Goal: Task Accomplishment & Management: Manage account settings

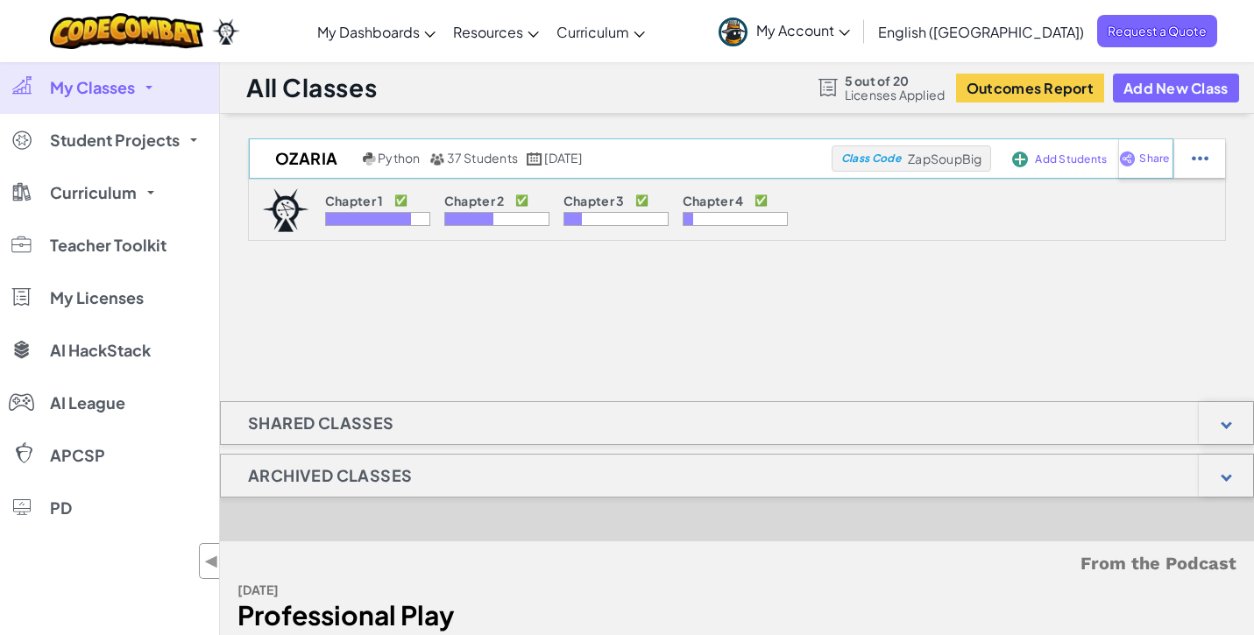
click at [477, 165] on span "37 Students" at bounding box center [483, 158] width 72 height 16
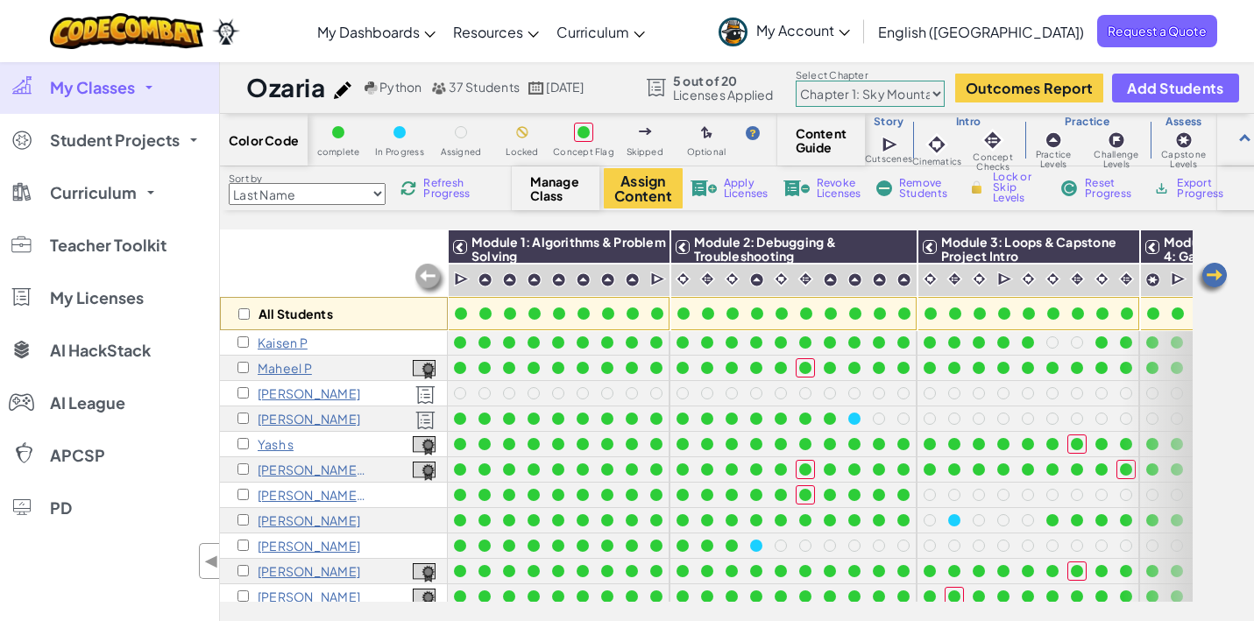
scroll to position [628, 0]
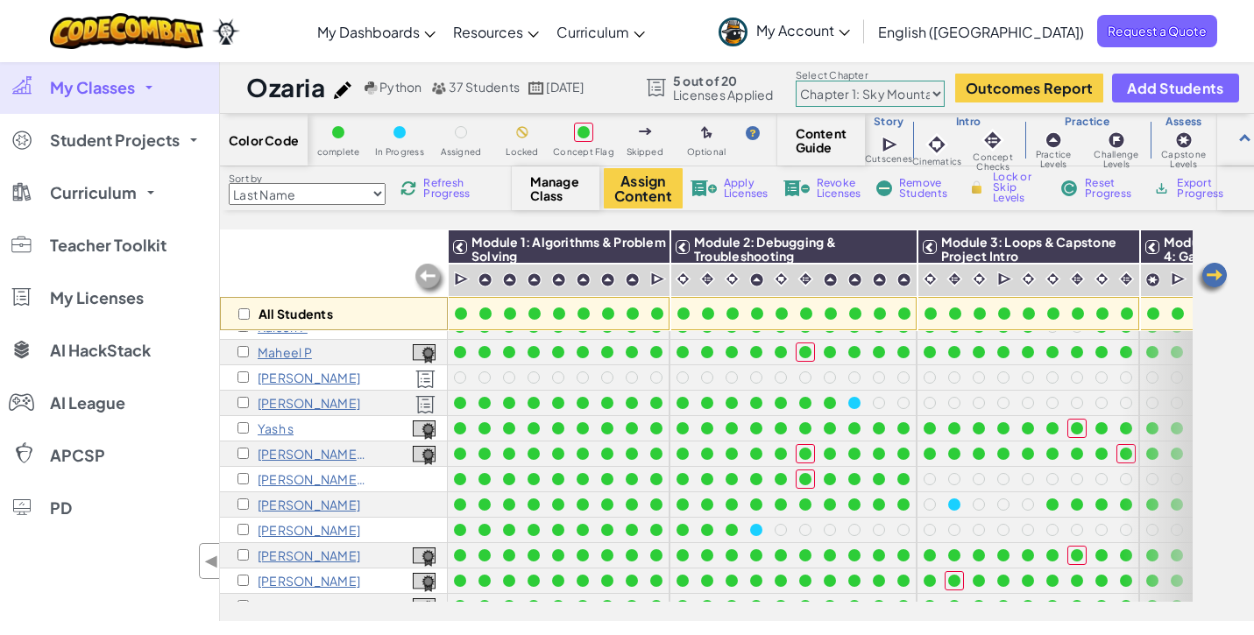
click at [241, 455] on input "checkbox" at bounding box center [242, 453] width 11 height 11
checkbox input "true"
click at [650, 194] on button "Assign Content" at bounding box center [643, 188] width 79 height 40
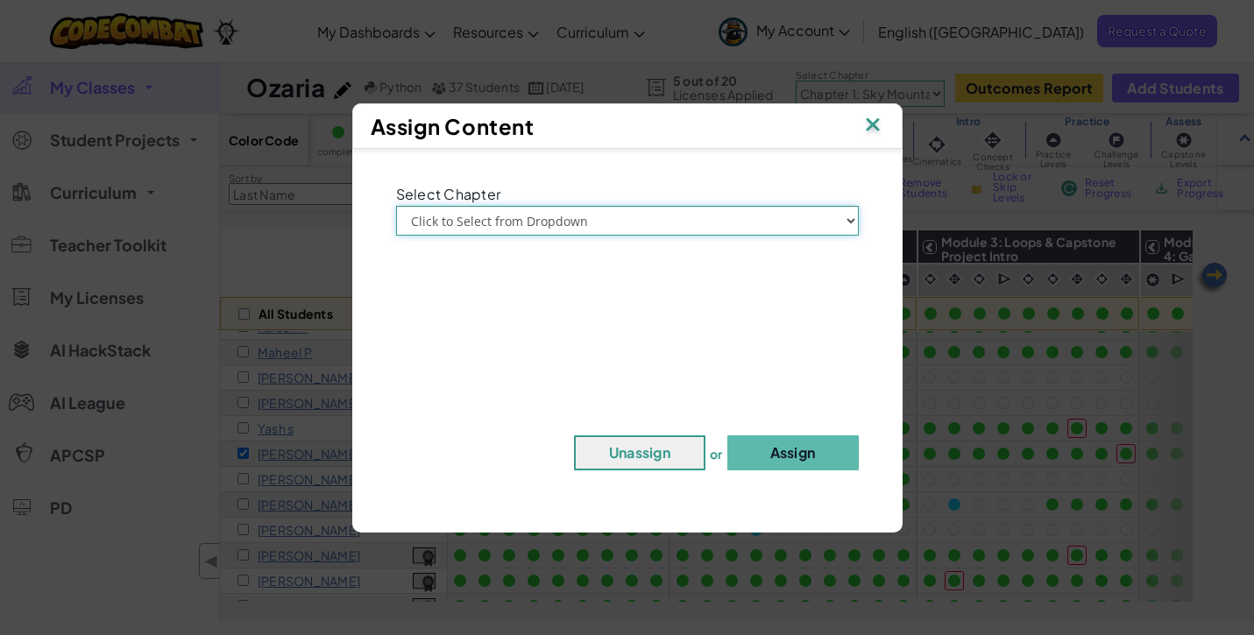
select select "Chapter 2: The Moon Dancers"
click at [767, 458] on button "Assign" at bounding box center [792, 452] width 131 height 35
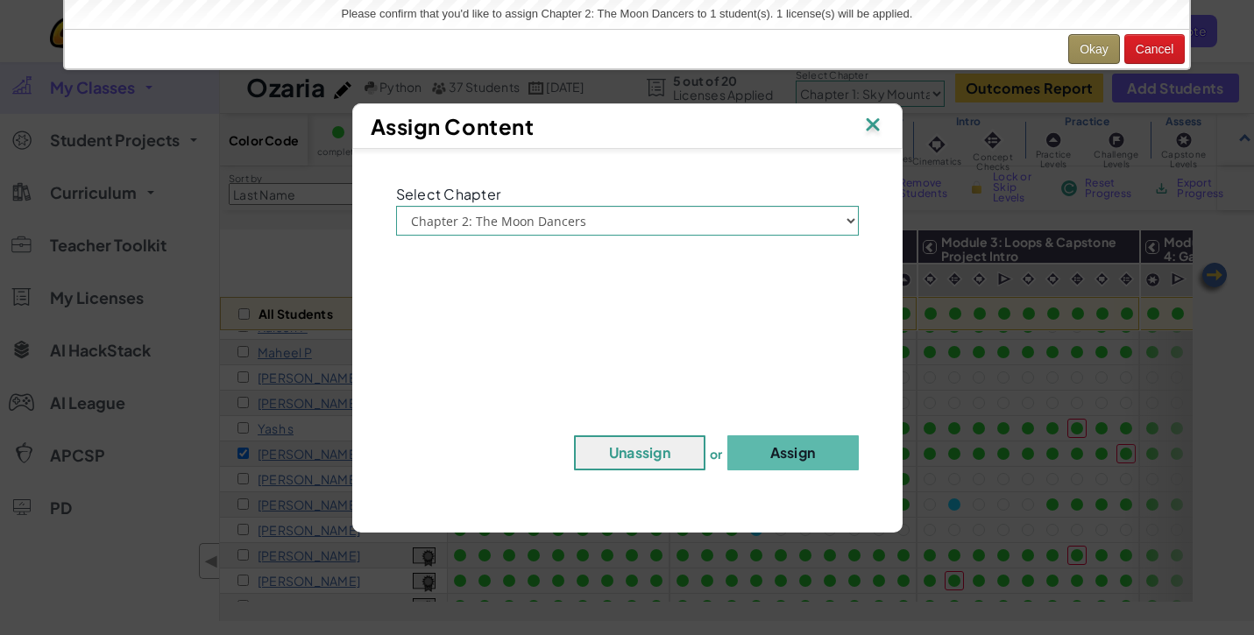
click at [1090, 54] on button "Okay" at bounding box center [1094, 49] width 52 height 30
